Goal: Task Accomplishment & Management: Manage account settings

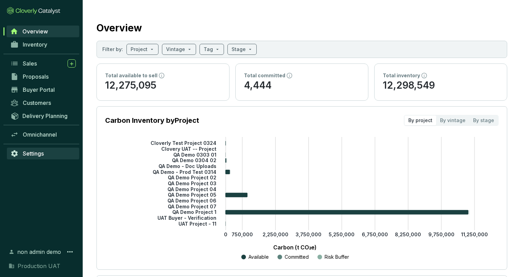
click at [54, 149] on link "Settings" at bounding box center [43, 154] width 72 height 12
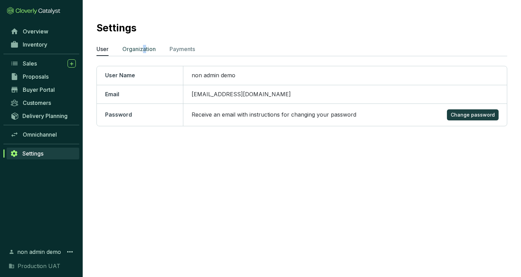
click at [145, 49] on p "Organization" at bounding box center [138, 49] width 33 height 8
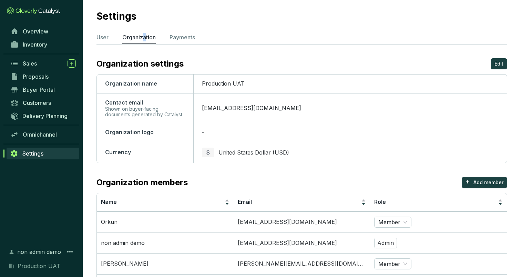
scroll to position [17, 0]
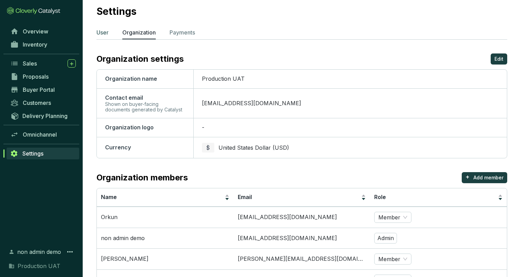
click at [105, 38] on li "User" at bounding box center [103, 33] width 12 height 11
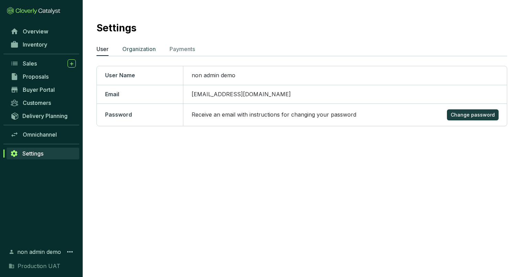
click at [136, 49] on p "Organization" at bounding box center [138, 49] width 33 height 8
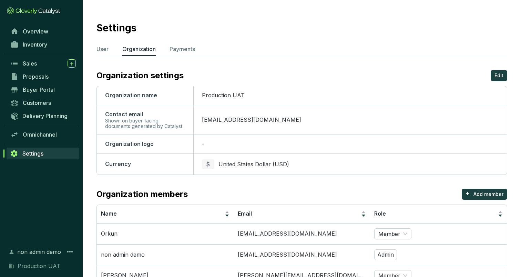
scroll to position [4, 0]
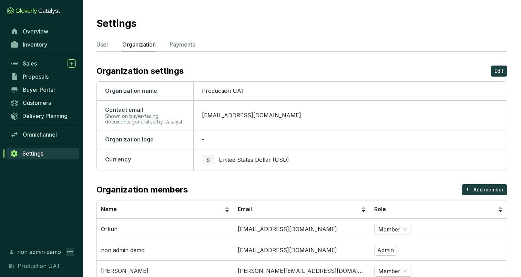
click at [68, 251] on icon at bounding box center [70, 251] width 6 height 1
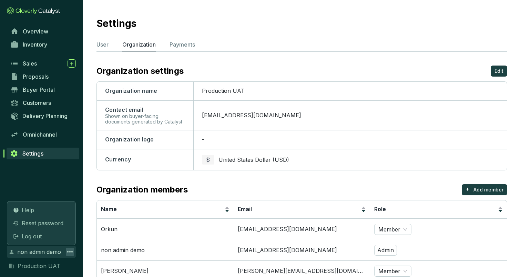
click at [93, 125] on section "Settings User Organization Payments Organization settings Edit Organization nam…" at bounding box center [302, 221] width 439 height 451
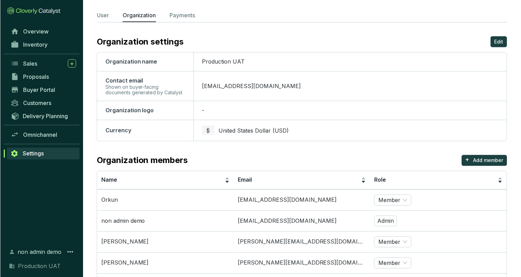
scroll to position [32, 0]
